Goal: Task Accomplishment & Management: Use online tool/utility

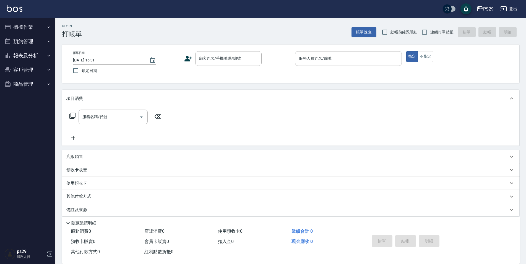
click at [39, 13] on div "PS29 登出" at bounding box center [263, 9] width 526 height 18
click at [42, 25] on button "櫃檯作業" at bounding box center [27, 27] width 51 height 14
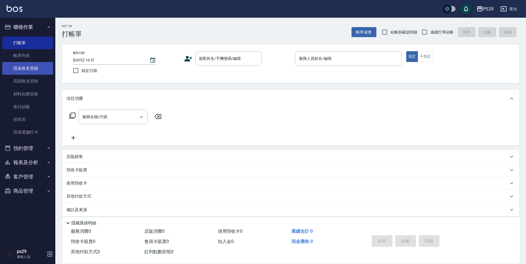
click at [44, 69] on link "現金收支登錄" at bounding box center [27, 68] width 51 height 13
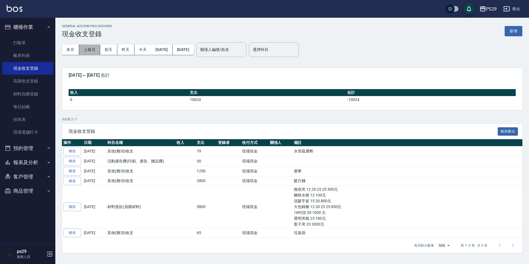
click at [91, 52] on button "上個月" at bounding box center [89, 50] width 21 height 10
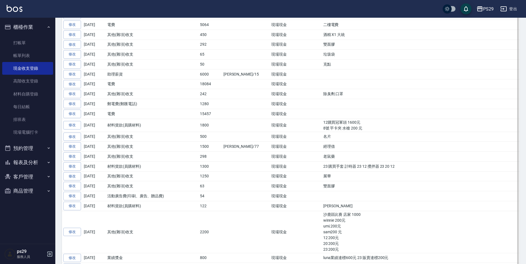
scroll to position [387, 0]
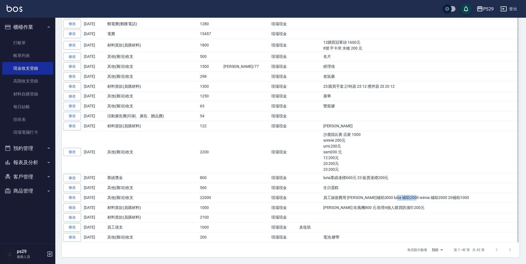
drag, startPoint x: 380, startPoint y: 202, endPoint x: 397, endPoint y: 203, distance: 17.2
click at [397, 203] on td "員工旅遊費用 [PERSON_NAME]補助2000 luna 補助2000 winna 補助2000 20補助1000" at bounding box center [421, 198] width 198 height 10
drag, startPoint x: 397, startPoint y: 203, endPoint x: 402, endPoint y: 203, distance: 4.5
click at [402, 203] on td "員工旅遊費用 [PERSON_NAME]補助2000 luna 補助2000 winna 補助2000 20補助1000" at bounding box center [421, 198] width 198 height 10
drag, startPoint x: 383, startPoint y: 200, endPoint x: 405, endPoint y: 198, distance: 22.2
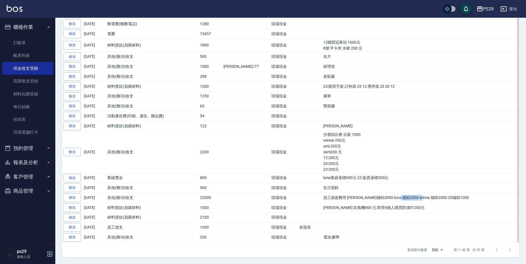
click at [405, 198] on td "員工旅遊費用 [PERSON_NAME]補助2000 luna 補助2000 winna 補助2000 20補助1000" at bounding box center [421, 198] width 198 height 10
click at [12, 11] on img at bounding box center [15, 8] width 16 height 7
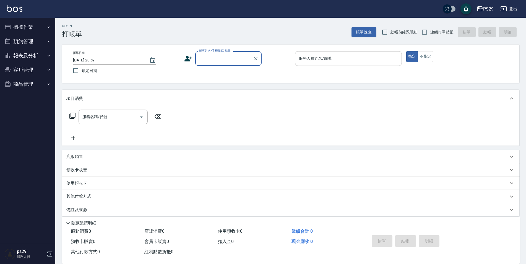
drag, startPoint x: 96, startPoint y: 76, endPoint x: 92, endPoint y: 74, distance: 4.1
click at [92, 74] on label "鎖定日期" at bounding box center [122, 71] width 105 height 12
click at [88, 71] on span "鎖定日期" at bounding box center [89, 71] width 15 height 6
click at [82, 71] on input "鎖定日期" at bounding box center [76, 71] width 12 height 12
checkbox input "true"
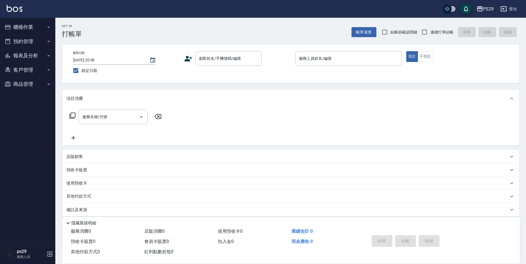
drag, startPoint x: 434, startPoint y: 37, endPoint x: 401, endPoint y: 37, distance: 33.5
click at [434, 37] on label "連續打單結帳" at bounding box center [436, 32] width 35 height 12
click at [431, 37] on input "連續打單結帳" at bounding box center [425, 32] width 12 height 12
checkbox input "true"
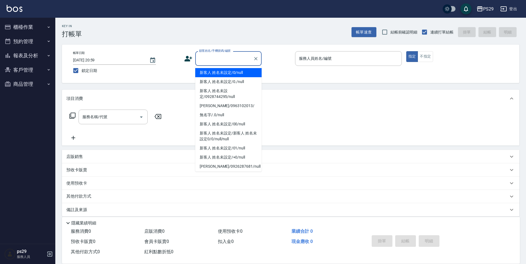
click at [226, 62] on input "顧客姓名/手機號碼/編號" at bounding box center [224, 59] width 53 height 10
type input "新客人 姓名未設定/0/null"
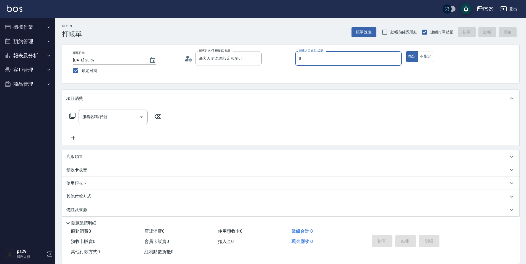
type input "[PERSON_NAME]-8"
type button "true"
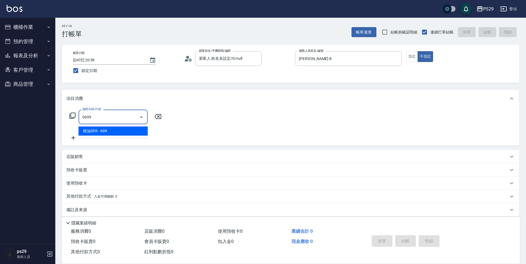
type input "精油SPA(0699)"
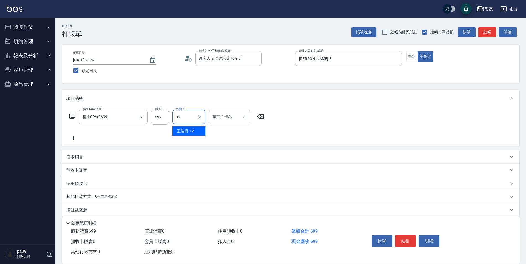
type input "[PERSON_NAME]-12"
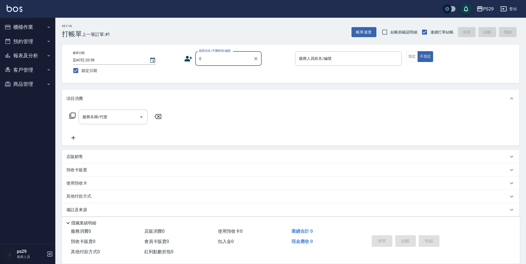
type input "新客人 姓名未設定/0/null"
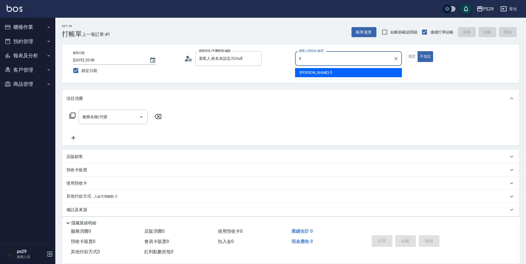
type input "[PERSON_NAME]維-5"
type button "false"
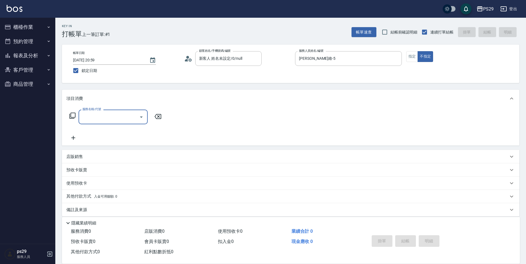
type input "0"
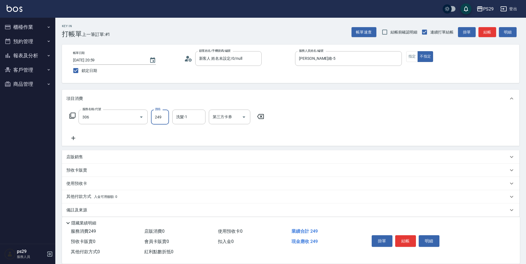
type input "剪髮(306)"
type input "[PERSON_NAME]-15"
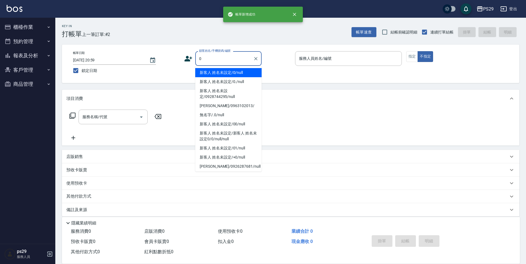
type input "新客人 姓名未設定/0/null"
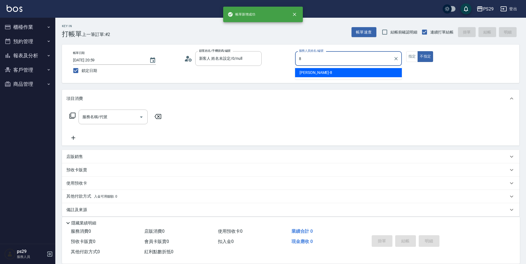
type input "[PERSON_NAME]-8"
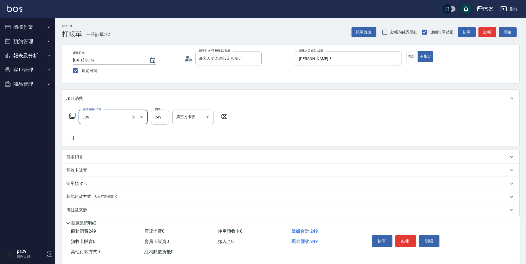
type input "剪髮(306)"
type input "[PERSON_NAME]-20"
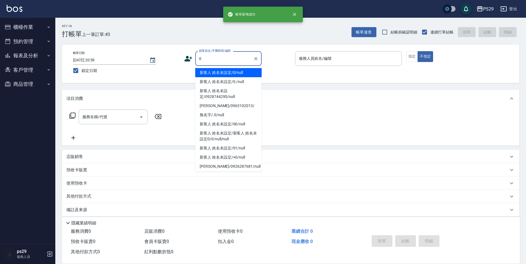
type input "新客人 姓名未設定/0/null"
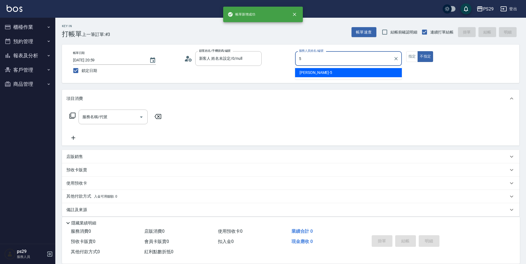
type input "[PERSON_NAME]維-5"
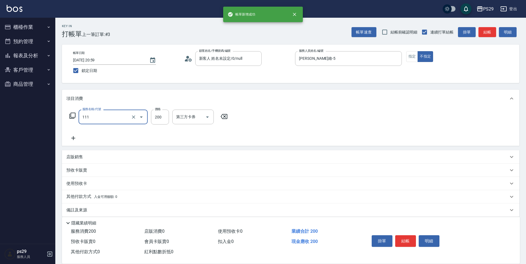
type input "200(111)"
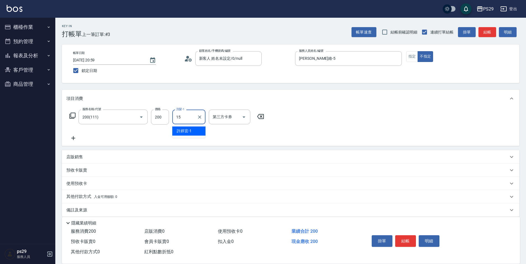
type input "[PERSON_NAME]-15"
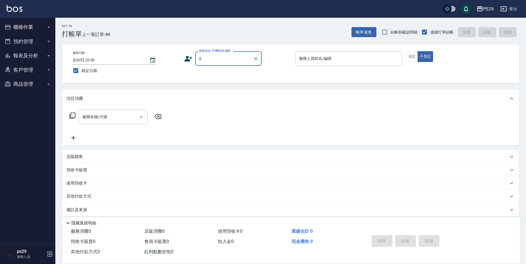
type input "新客人 姓名未設定/0/null"
type input "[PERSON_NAME]-3"
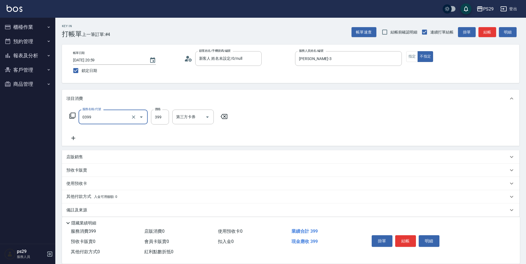
type input "海鹽399(0399)"
type input "[PERSON_NAME]-20"
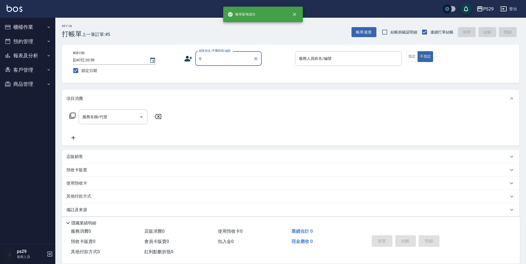
type input "新客人 姓名未設定/0/null"
type input "[PERSON_NAME]維-5"
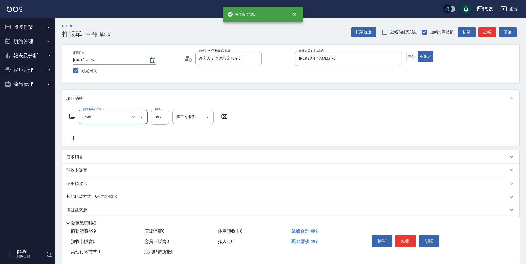
type input "[PERSON_NAME]499(0499)"
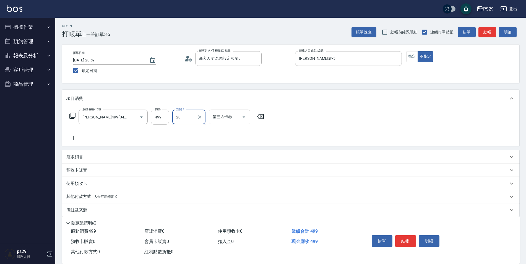
type input "[PERSON_NAME]-20"
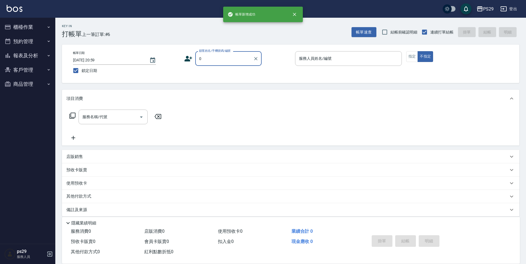
type input "新客人 姓名未設定/0/null"
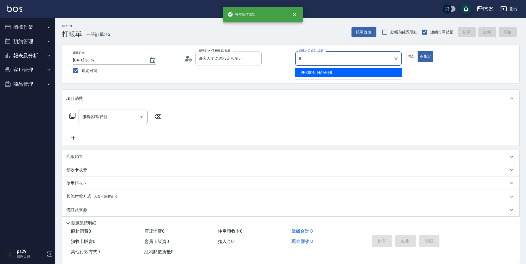
type input "[PERSON_NAME]-8"
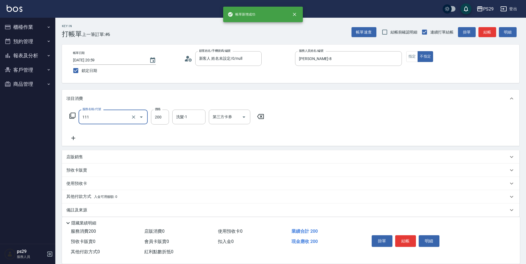
type input "200(111)"
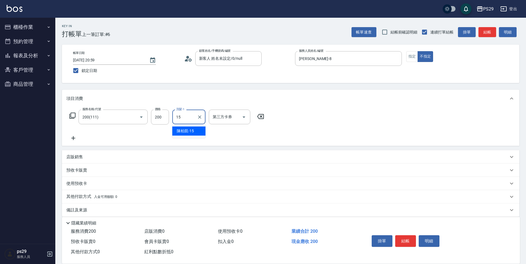
type input "[PERSON_NAME]-15"
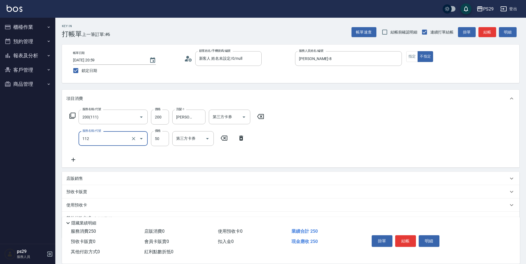
type input "精油50(112)"
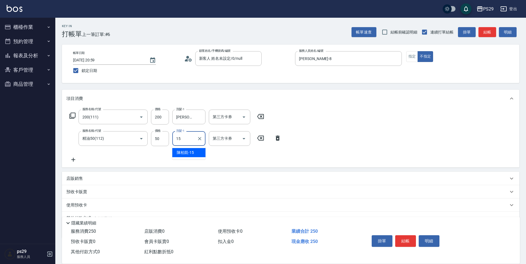
type input "[PERSON_NAME]-15"
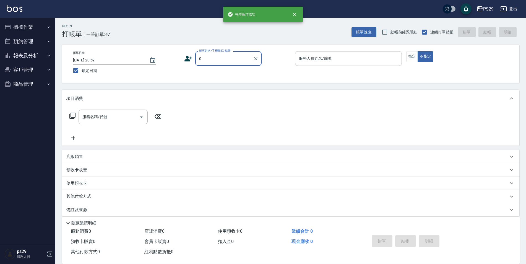
type input "新客人 姓名未設定/0/null"
type input "[PERSON_NAME]-3"
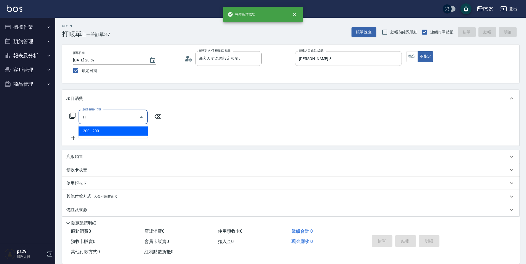
type input "200(111)"
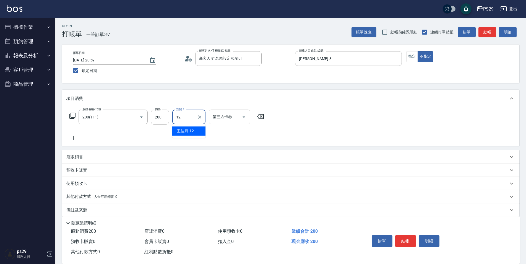
type input "[PERSON_NAME]-12"
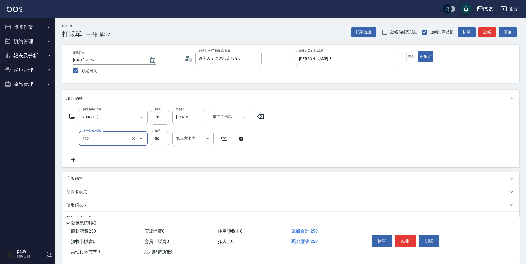
type input "精油50(112)"
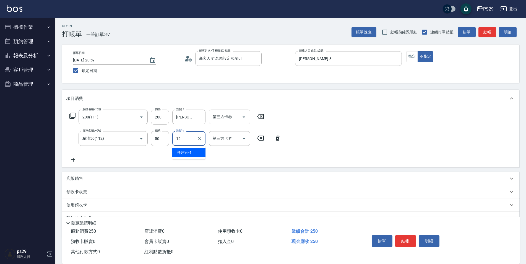
type input "[PERSON_NAME]-12"
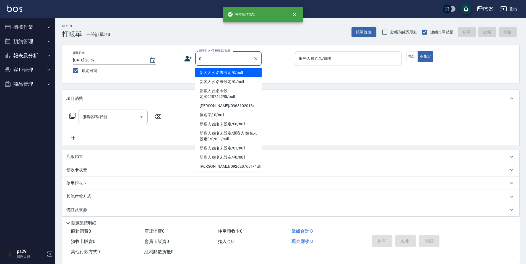
type input "新客人 姓名未設定/0/null"
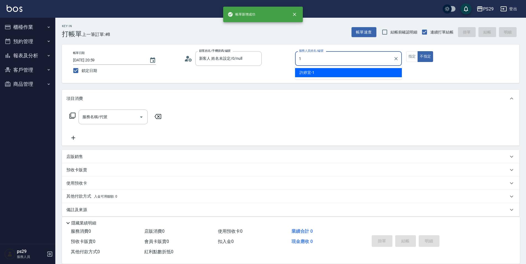
type input "[PERSON_NAME]-1"
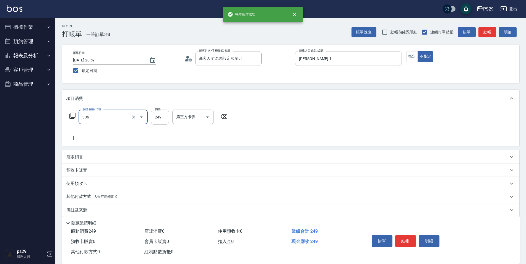
type input "剪髮(306)"
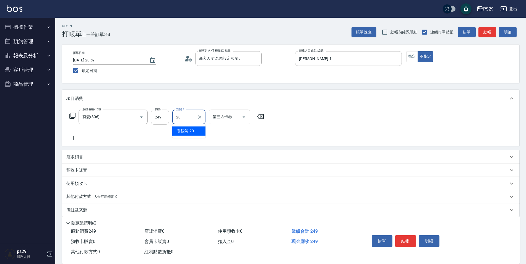
type input "[PERSON_NAME]-20"
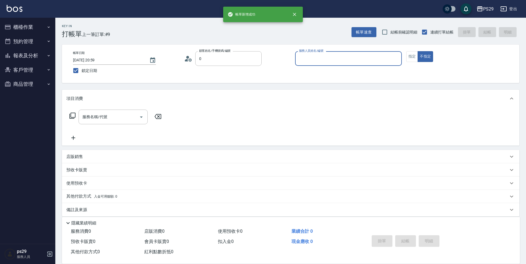
type input "新客人 姓名未設定/0/null"
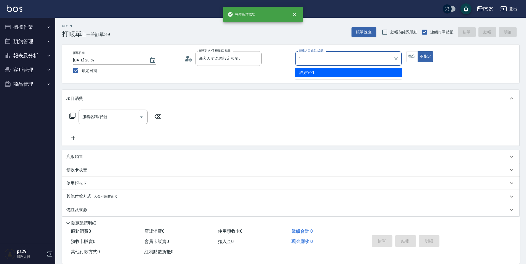
type input "[PERSON_NAME]-1"
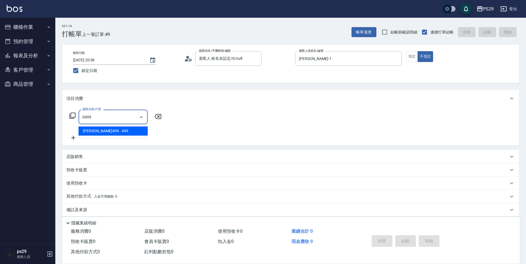
type input "[PERSON_NAME]499(0499)"
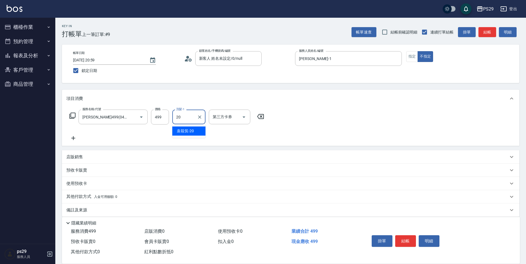
type input "[PERSON_NAME]-20"
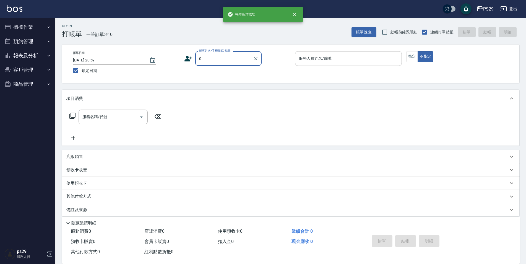
type input "新客人 姓名未設定/0/null"
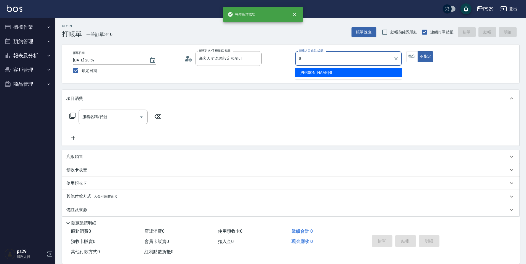
type input "[PERSON_NAME]-8"
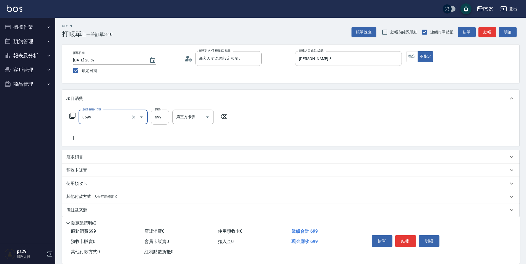
type input "精油SPA(0699)"
type input "[PERSON_NAME]-20"
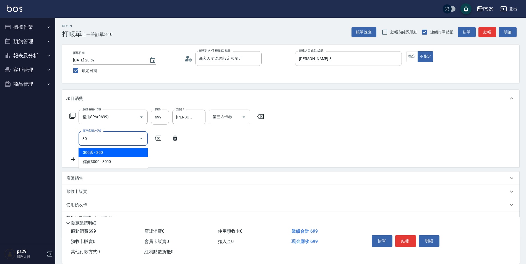
type input "304"
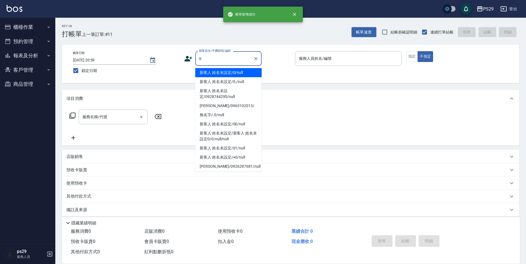
type input "新客人 姓名未設定/0/null"
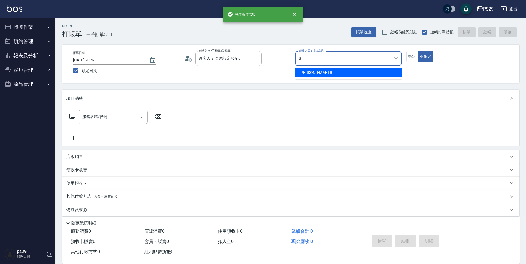
type input "[PERSON_NAME]-8"
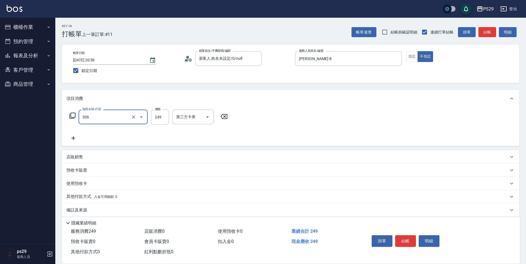
type input "剪髮(306)"
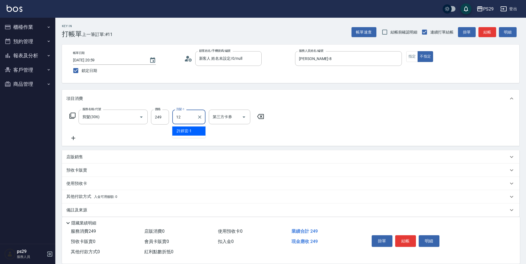
type input "[PERSON_NAME]-12"
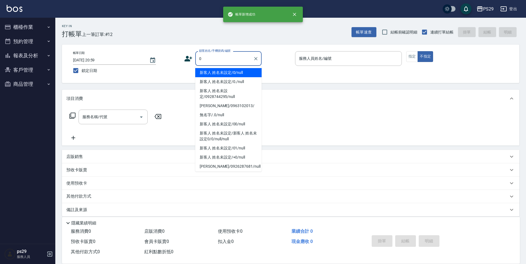
type input "新客人 姓名未設定/0/null"
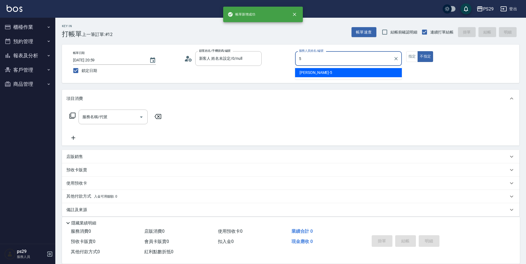
type input "[PERSON_NAME]維-5"
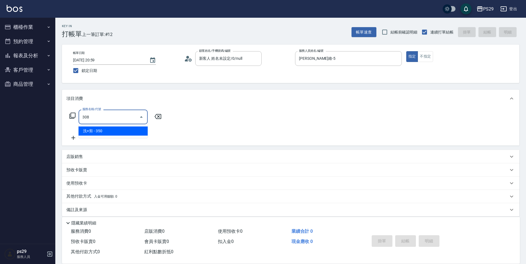
type input "洗+剪(308)"
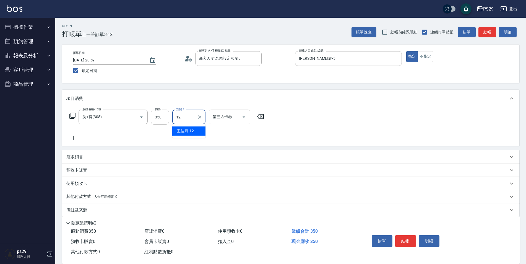
type input "[PERSON_NAME]-12"
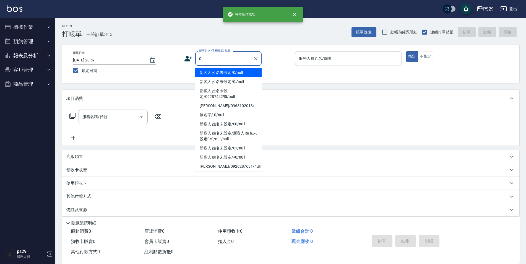
type input "新客人 姓名未設定/0/null"
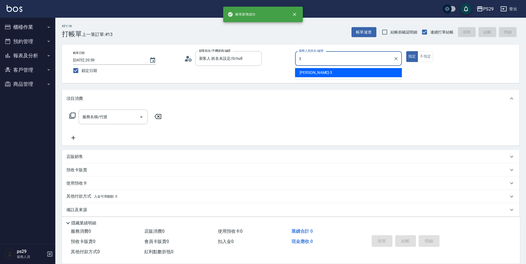
type input "[PERSON_NAME]-3"
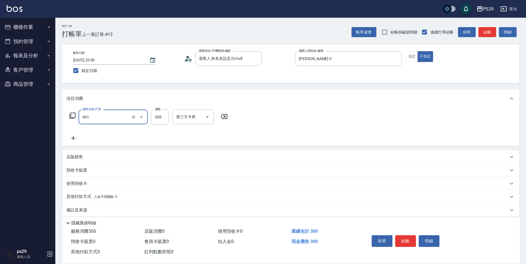
type input "300護(401)"
type input "300"
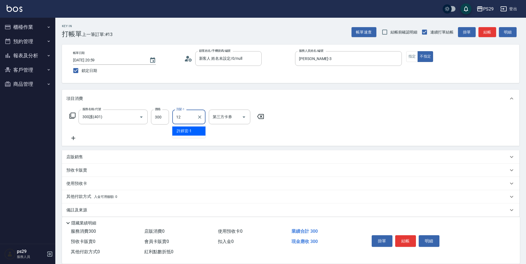
type input "[PERSON_NAME]-12"
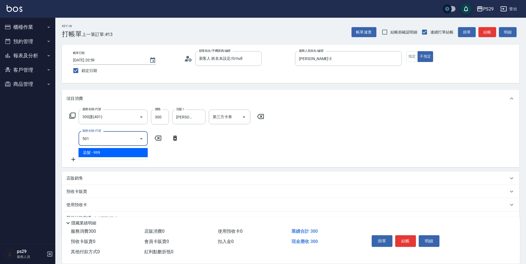
type input "染髮(501)"
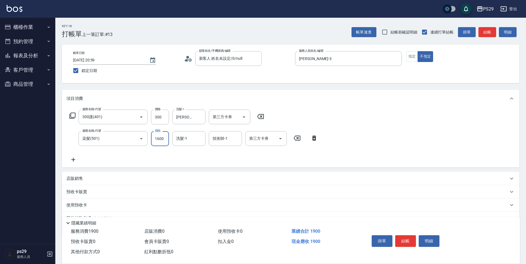
type input "1600"
type input "[PERSON_NAME]-12"
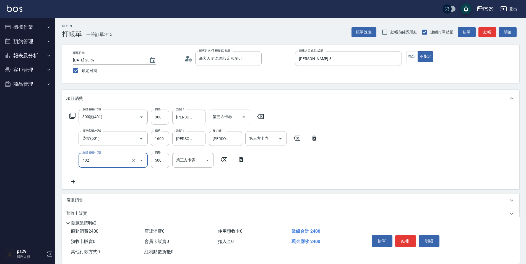
type input "500護(402)"
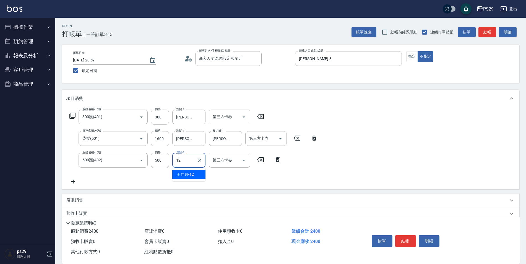
type input "[PERSON_NAME]-12"
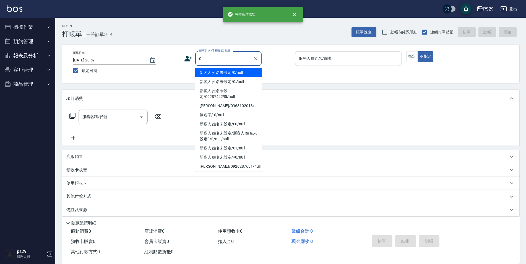
type input "新客人 姓名未設定/0/null"
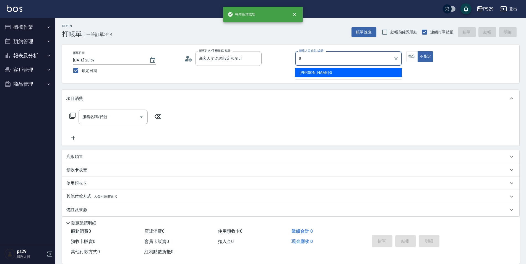
type input "[PERSON_NAME]維-5"
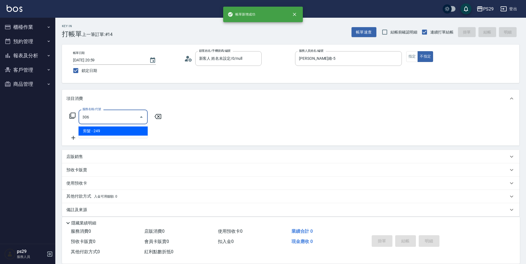
type input "剪髮(306)"
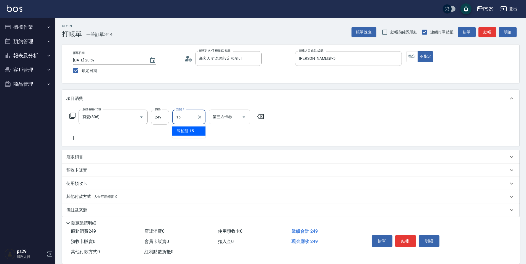
type input "[PERSON_NAME]-15"
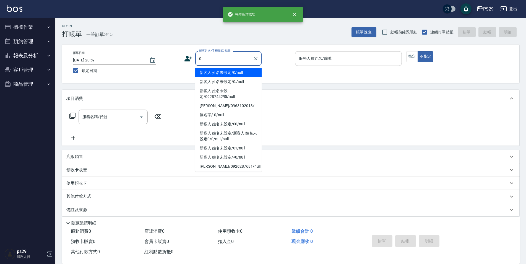
type input "新客人 姓名未設定/0/null"
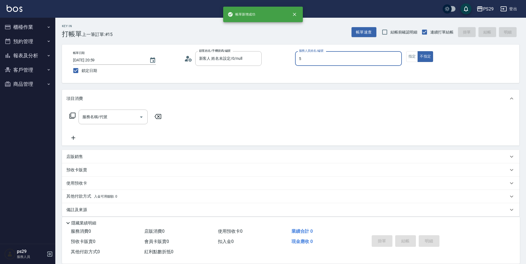
type input "[PERSON_NAME]維-5"
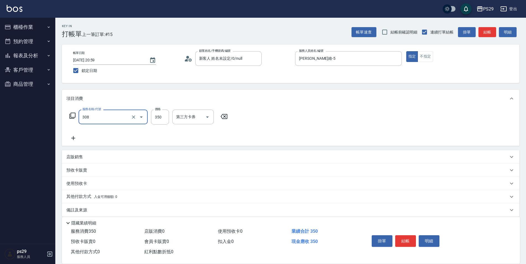
type input "洗+剪(308)"
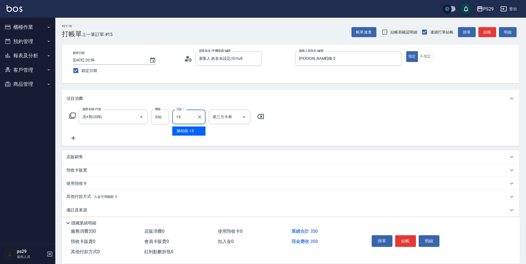
type input "[PERSON_NAME]-15"
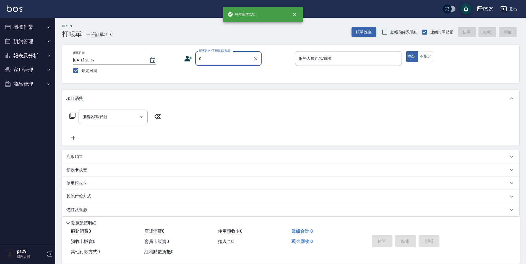
type input "新客人 姓名未設定/0/null"
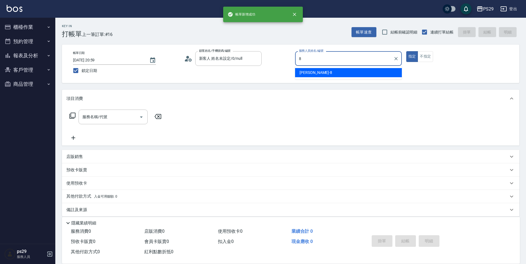
type input "[PERSON_NAME]-8"
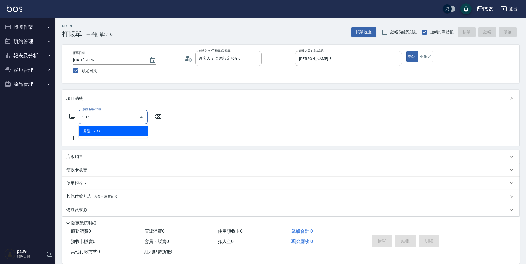
type input "剪髮(307)"
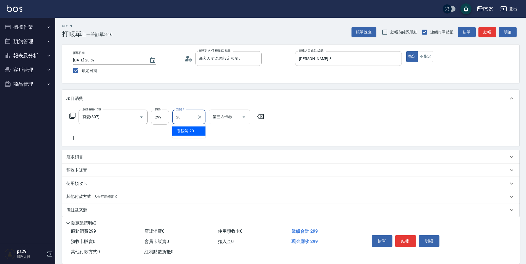
type input "[PERSON_NAME]-20"
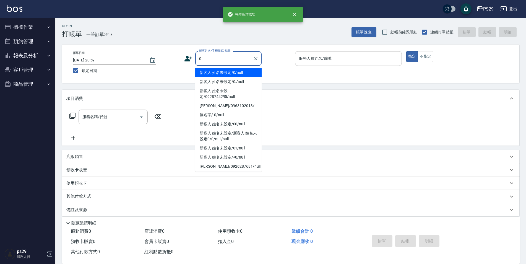
type input "新客人 姓名未設定/0/null"
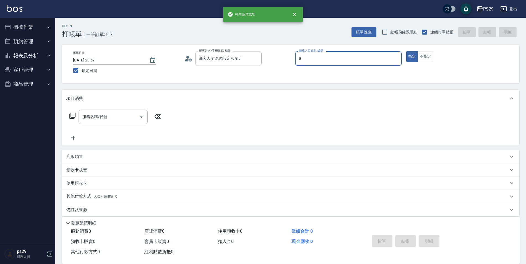
type input "[PERSON_NAME]-8"
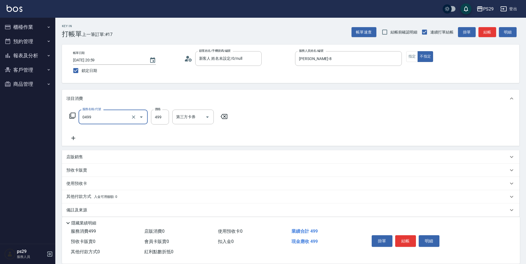
type input "[PERSON_NAME]499(0499)"
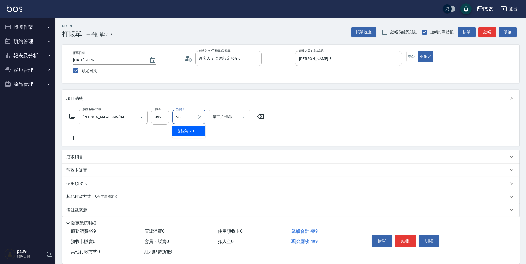
type input "[PERSON_NAME]-20"
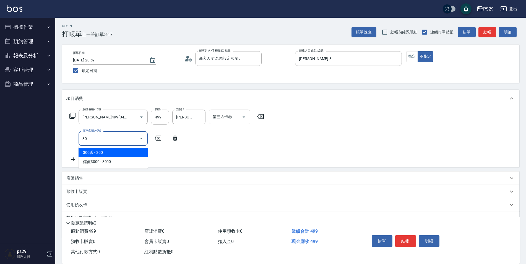
type input "304"
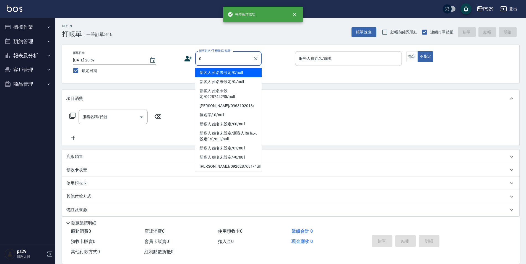
type input "新客人 姓名未設定/0/null"
type input "3"
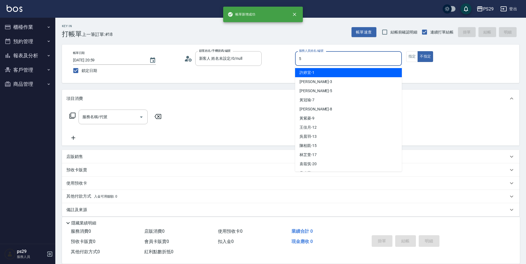
type input "[PERSON_NAME]維-5"
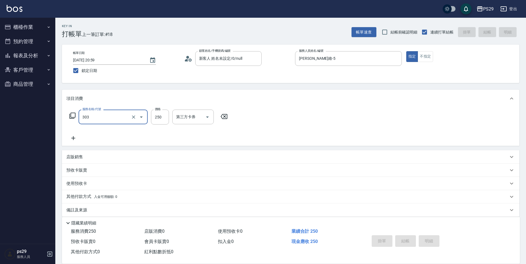
type input "303"
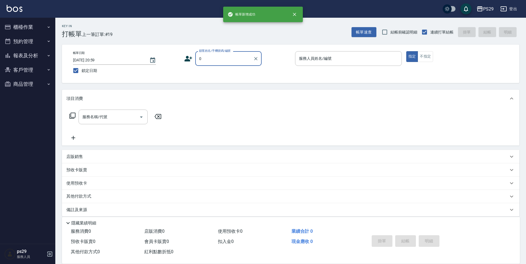
type input "新客人 姓名未設定/0/null"
type input "[PERSON_NAME]-3"
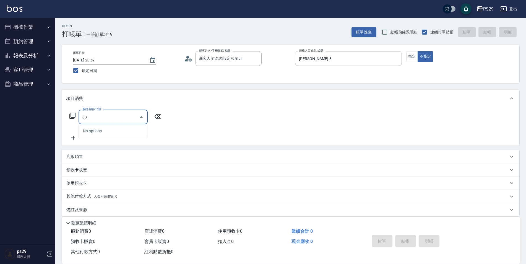
type input "0"
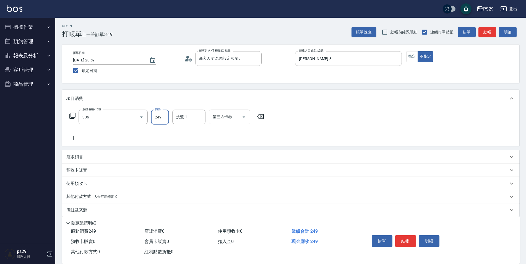
type input "剪髮(306)"
type input "[PERSON_NAME]-15"
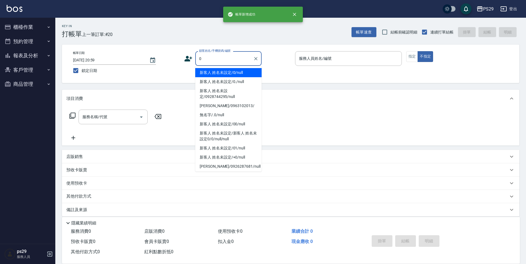
type input "新客人 姓名未設定/0/null"
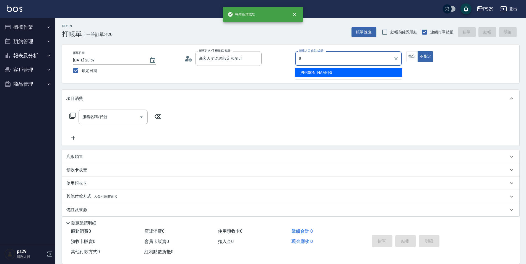
type input "[PERSON_NAME]維-5"
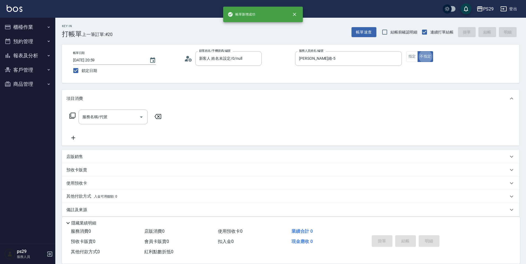
scroll to position [6, 0]
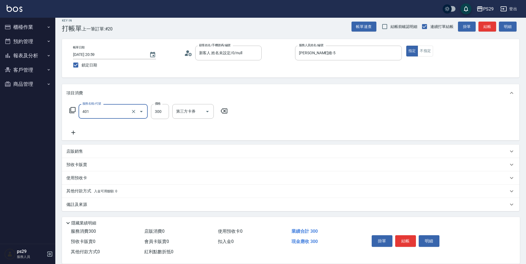
type input "300護(401)"
type input "300"
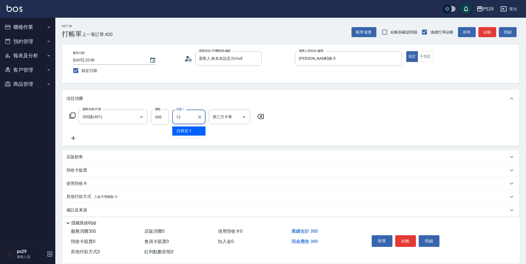
type input "[PERSON_NAME]-12"
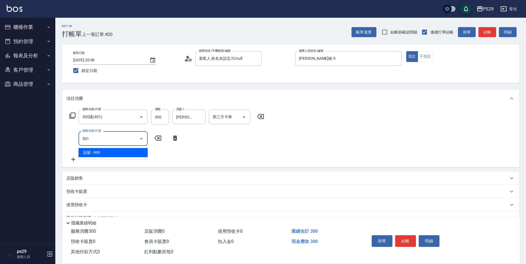
type input "染髮(501)"
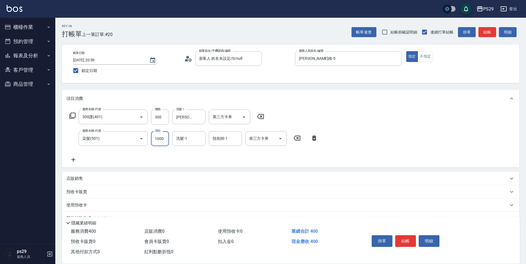
type input "1000"
type input "[PERSON_NAME]-12"
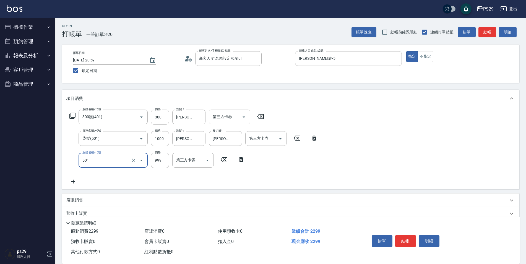
type input "染髮(501)"
type input "1000"
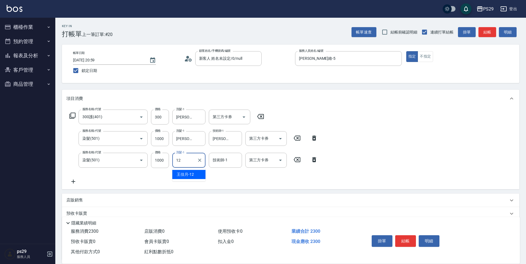
type input "[PERSON_NAME]-12"
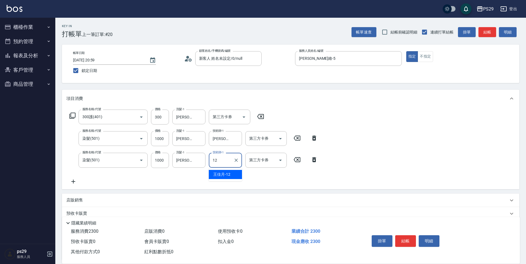
type input "[PERSON_NAME]-12"
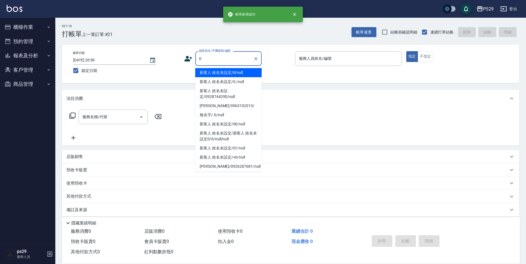
type input "新客人 姓名未設定/0/null"
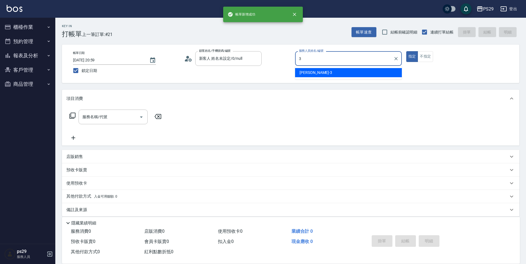
type input "[PERSON_NAME]-3"
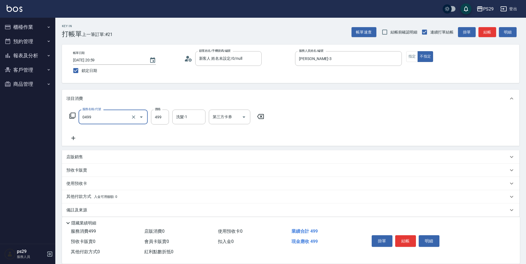
type input "[PERSON_NAME]499(0499)"
type input "[PERSON_NAME]-20"
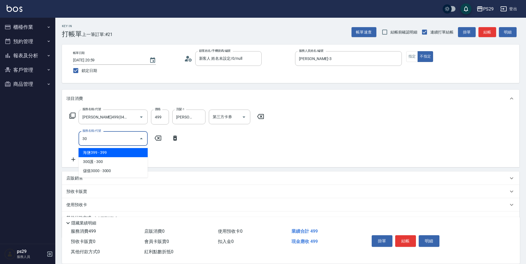
type input "304"
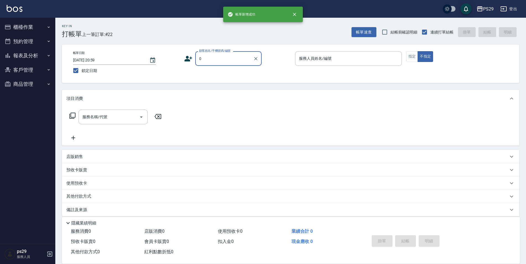
type input "新客人 姓名未設定/0/null"
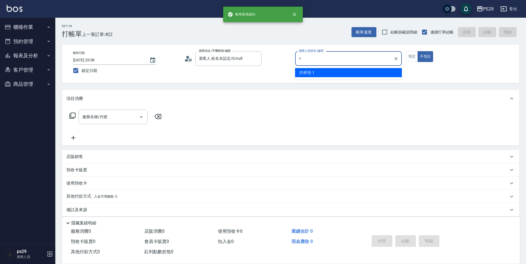
type input "[PERSON_NAME]-1"
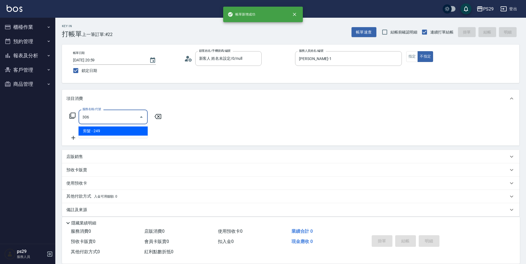
type input "剪髮(306)"
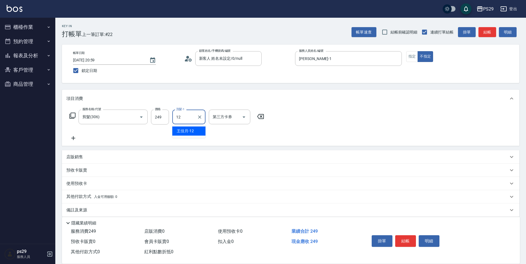
type input "[PERSON_NAME]-12"
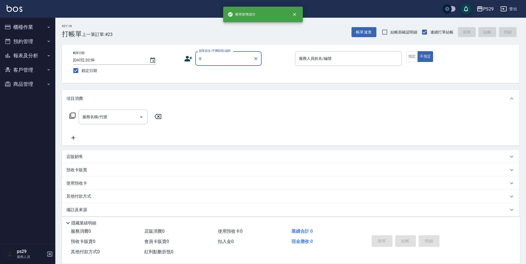
type input "新客人 姓名未設定/0/null"
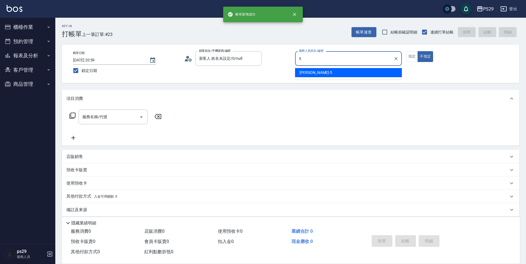
type input "[PERSON_NAME]維-5"
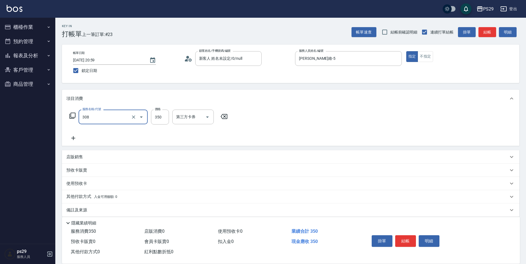
type input "洗+剪(308)"
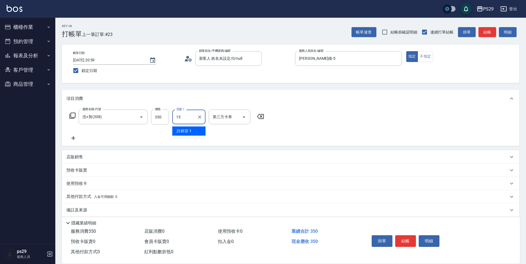
type input "[PERSON_NAME]-15"
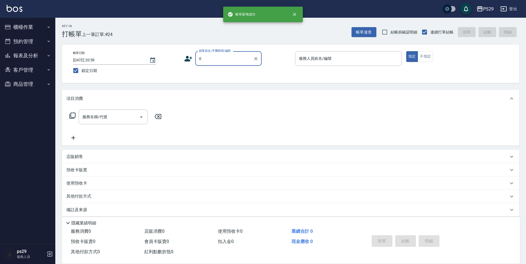
type input "新客人 姓名未設定/0/null"
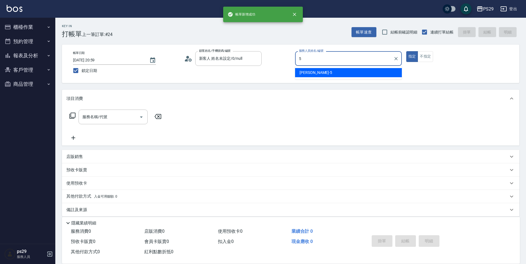
type input "[PERSON_NAME]維-5"
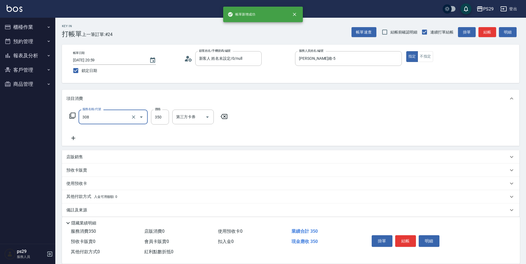
type input "洗+剪(308)"
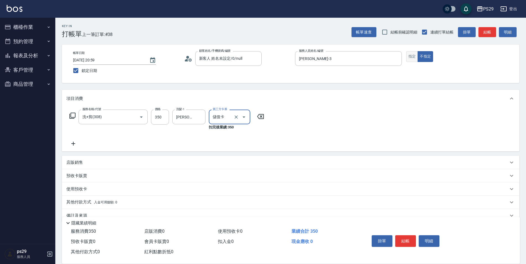
click at [407, 58] on button "指定" at bounding box center [413, 56] width 12 height 11
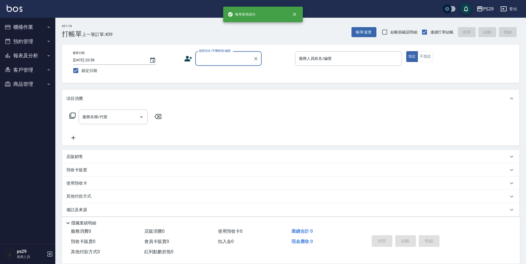
click at [44, 55] on button "報表及分析" at bounding box center [27, 55] width 51 height 14
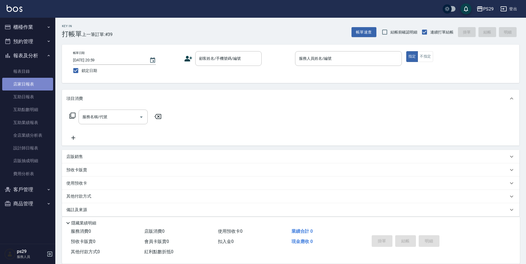
click at [32, 89] on link "店家日報表" at bounding box center [27, 84] width 51 height 13
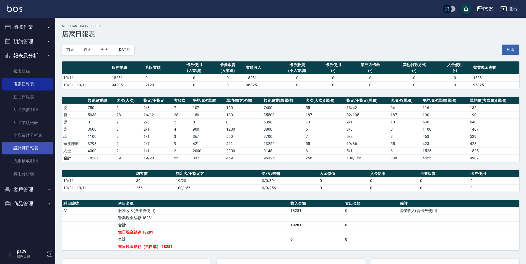
click at [36, 149] on link "設計師日報表" at bounding box center [27, 148] width 51 height 13
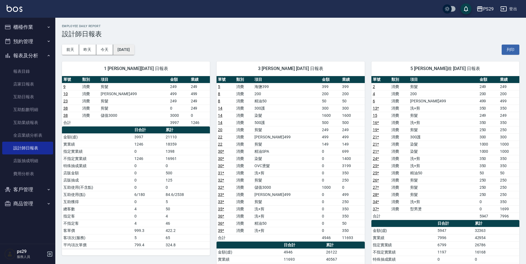
click at [131, 51] on button "[DATE]" at bounding box center [123, 50] width 21 height 10
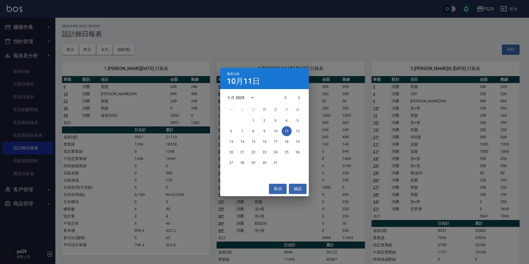
click at [265, 184] on div "取消 確認" at bounding box center [264, 189] width 89 height 15
click at [274, 185] on button "取消" at bounding box center [278, 189] width 18 height 10
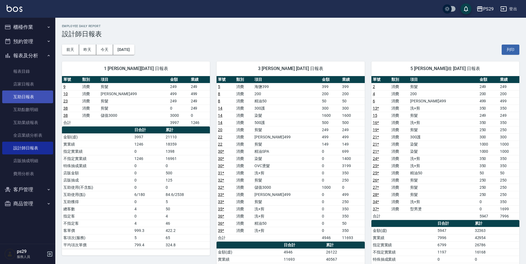
click at [32, 92] on link "互助日報表" at bounding box center [27, 96] width 51 height 13
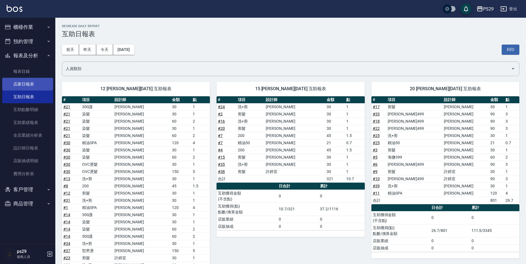
click at [34, 88] on link "店家日報表" at bounding box center [27, 84] width 51 height 13
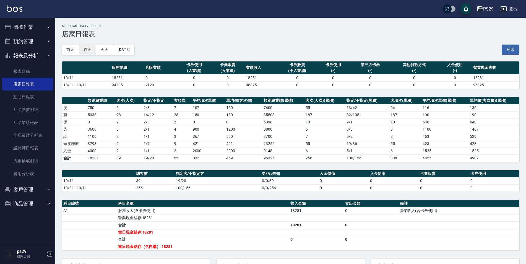
click at [87, 49] on button "昨天" at bounding box center [87, 50] width 17 height 10
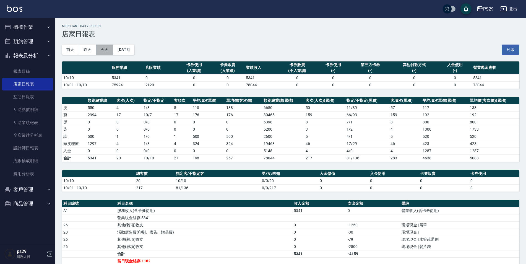
click at [105, 46] on button "今天" at bounding box center [104, 50] width 17 height 10
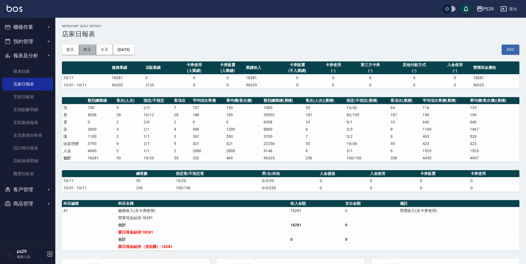
click at [95, 48] on button "昨天" at bounding box center [87, 50] width 17 height 10
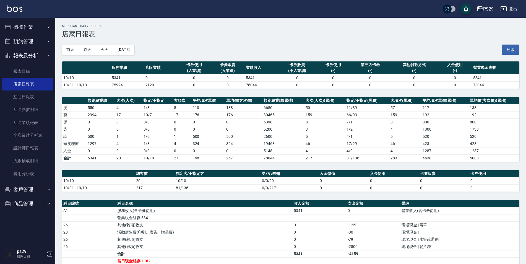
scroll to position [55, 0]
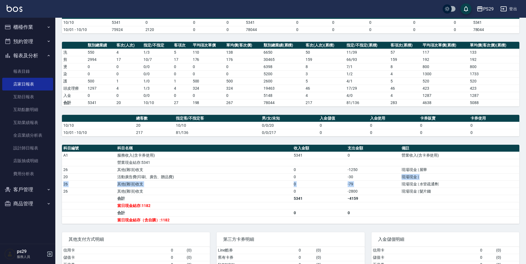
drag, startPoint x: 398, startPoint y: 174, endPoint x: 402, endPoint y: 183, distance: 10.0
click at [402, 183] on tbody "A1 服務收入(含卡券使用) 5341 0 營業收入(含卡券使用) 營業現金結存:5341 26 其他(雜項)收支 0 -1250 現場現金 | 展華 20 …" at bounding box center [291, 188] width 458 height 72
drag, startPoint x: 402, startPoint y: 183, endPoint x: 403, endPoint y: 188, distance: 5.6
click at [403, 188] on td "現場現金 | 髮片錢" at bounding box center [459, 191] width 119 height 7
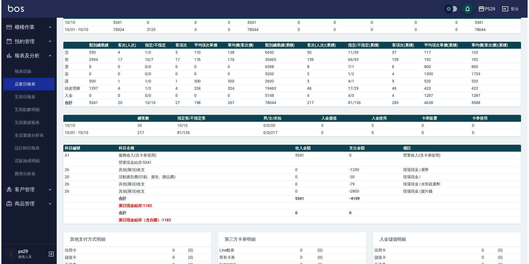
scroll to position [0, 0]
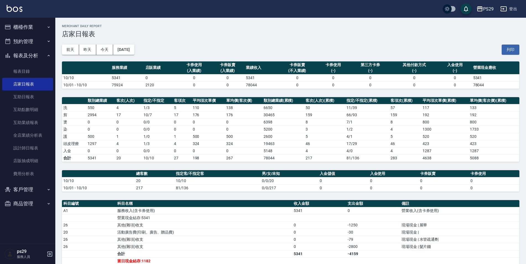
click at [29, 24] on button "櫃檯作業" at bounding box center [27, 27] width 51 height 14
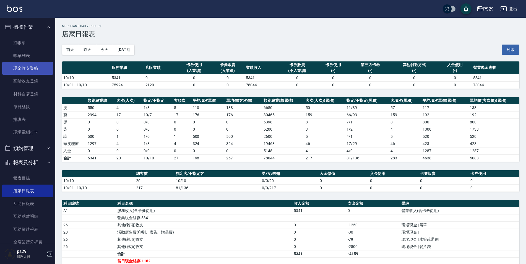
click at [37, 64] on link "現金收支登錄" at bounding box center [27, 68] width 51 height 13
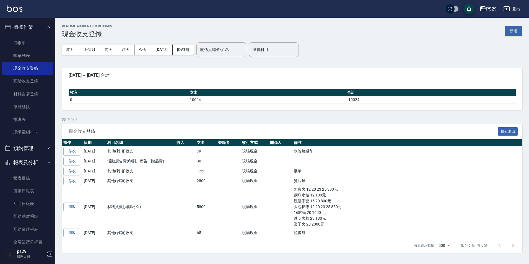
click at [518, 29] on button "新增" at bounding box center [514, 31] width 18 height 10
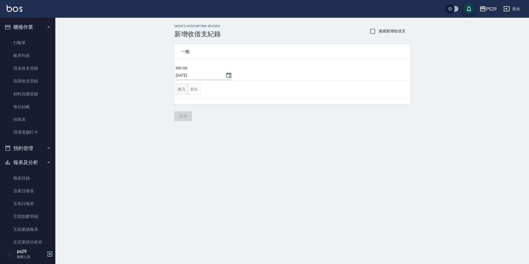
click at [181, 94] on button "收入" at bounding box center [182, 89] width 12 height 11
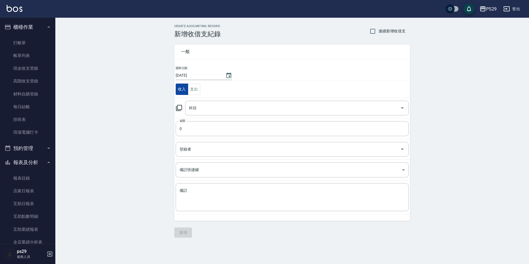
click at [187, 89] on button "收入" at bounding box center [182, 89] width 12 height 11
click at [191, 89] on button "支出" at bounding box center [194, 89] width 12 height 11
click at [214, 104] on input "科目" at bounding box center [293, 108] width 210 height 10
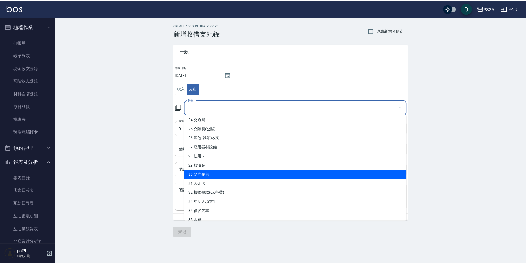
scroll to position [246, 0]
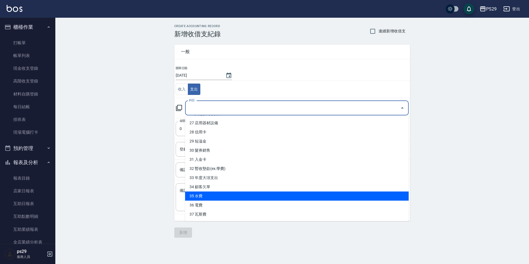
click at [219, 195] on li "35 水費" at bounding box center [297, 196] width 224 height 9
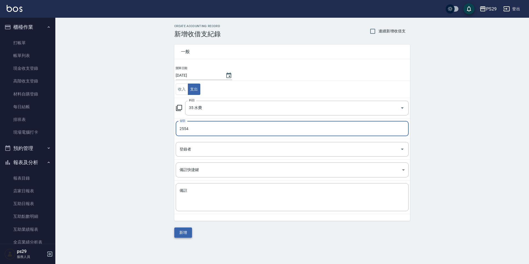
drag, startPoint x: 194, startPoint y: 231, endPoint x: 189, endPoint y: 234, distance: 6.2
click at [191, 232] on div "一般 開單日期 [DATE] 收入 支出 科目 35 水費 科目 金額 2554 金額 登錄者 登錄者 備註快捷鍵 ​ 備註快捷鍵 備註 x 備註 新增" at bounding box center [292, 138] width 236 height 200
click at [188, 234] on button "新增" at bounding box center [183, 232] width 18 height 10
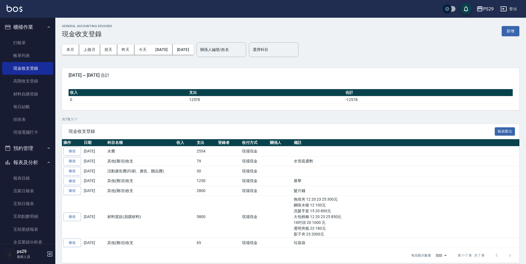
click at [45, 20] on button "櫃檯作業" at bounding box center [27, 27] width 51 height 14
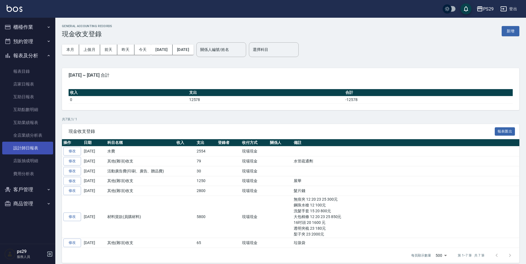
click at [33, 147] on link "設計師日報表" at bounding box center [27, 148] width 51 height 13
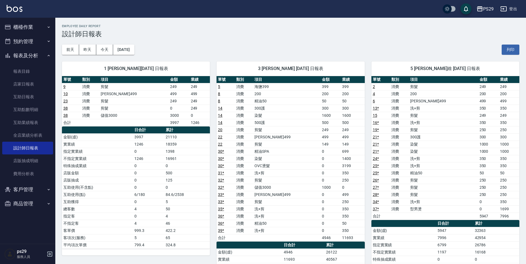
click at [8, 12] on link at bounding box center [15, 9] width 16 height 8
